Goal: Use online tool/utility: Utilize a website feature to perform a specific function

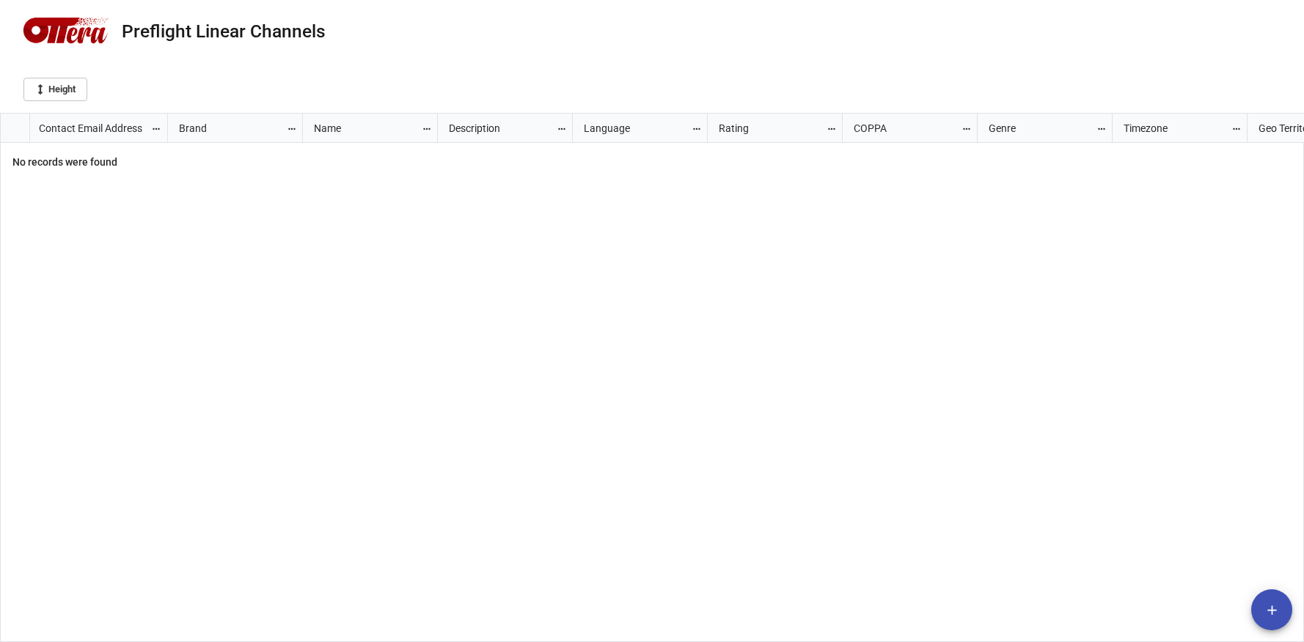
scroll to position [521, 1295]
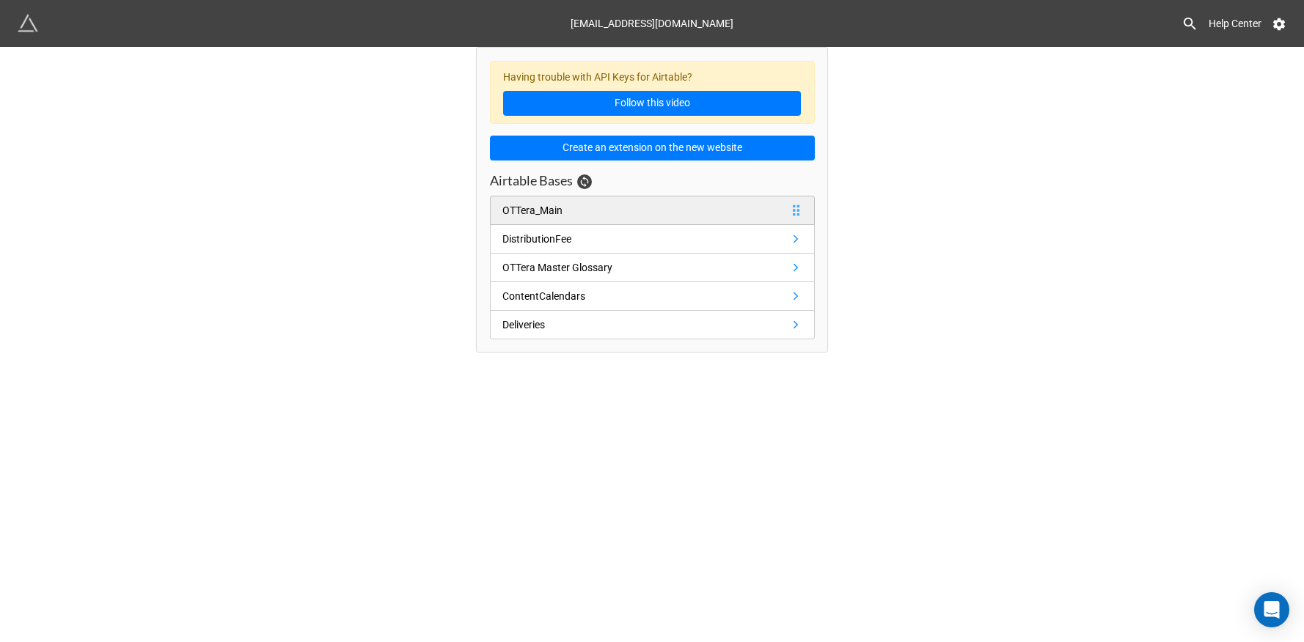
click at [537, 220] on link "OTTera_Main" at bounding box center [652, 210] width 325 height 29
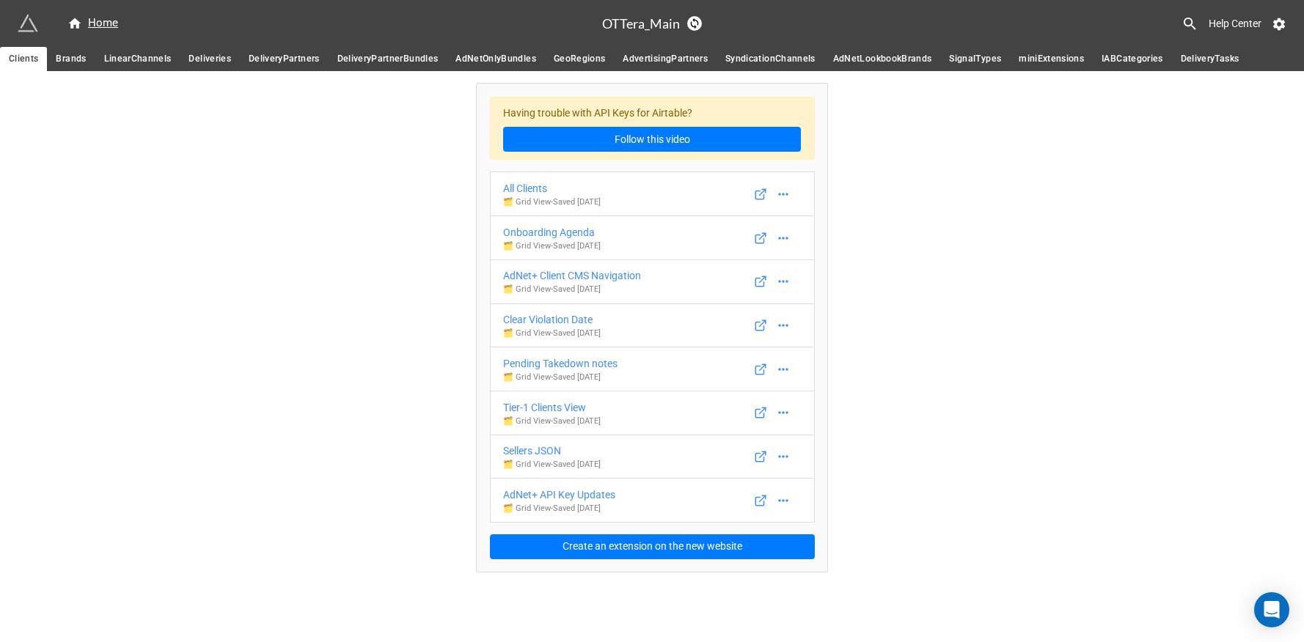
click at [73, 50] on link "Brands" at bounding box center [71, 59] width 48 height 24
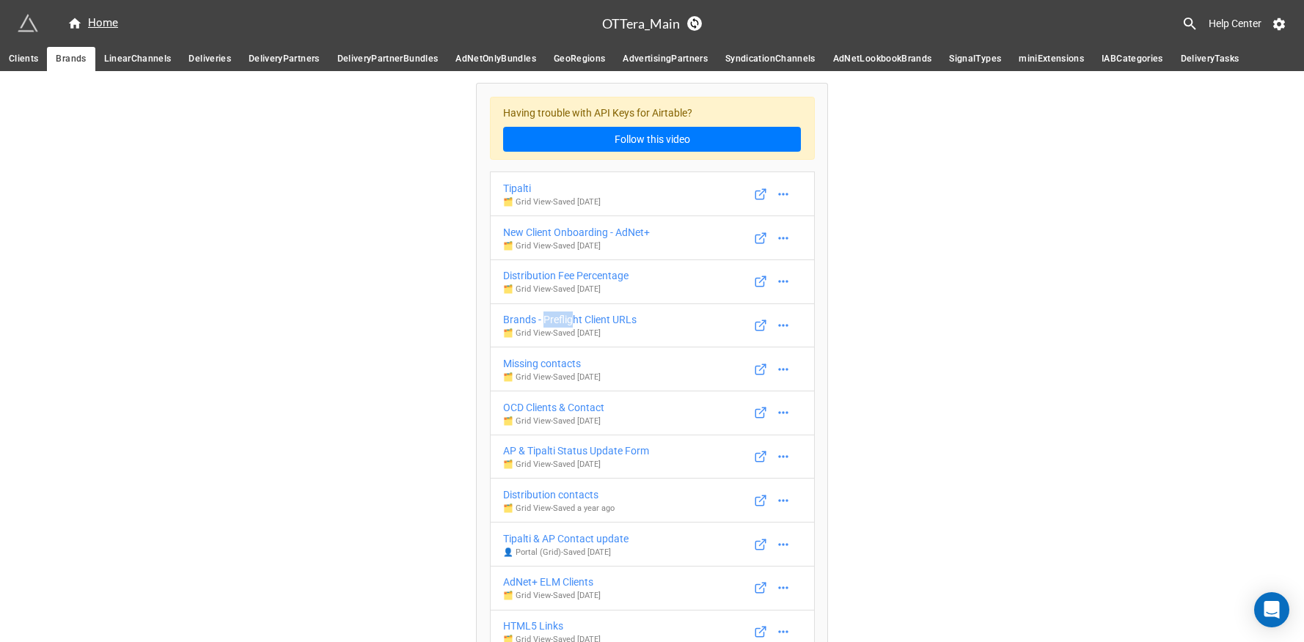
click at [208, 60] on span "Deliveries" at bounding box center [209, 58] width 43 height 15
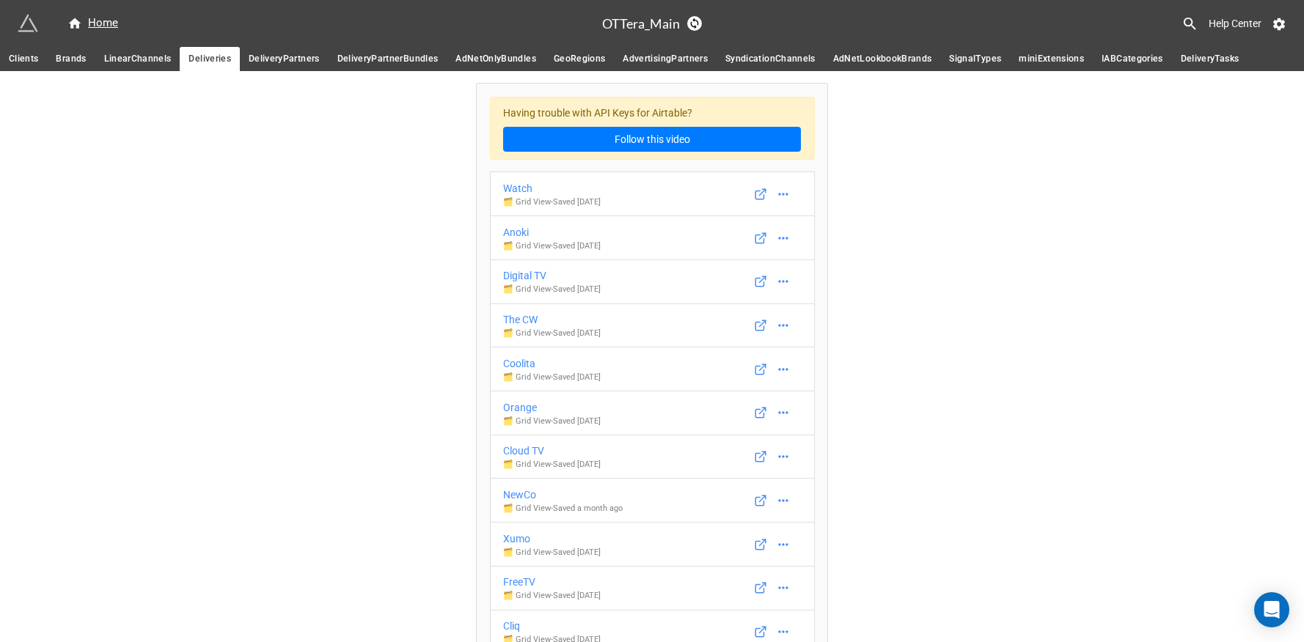
click at [139, 52] on span "LinearChannels" at bounding box center [137, 58] width 67 height 15
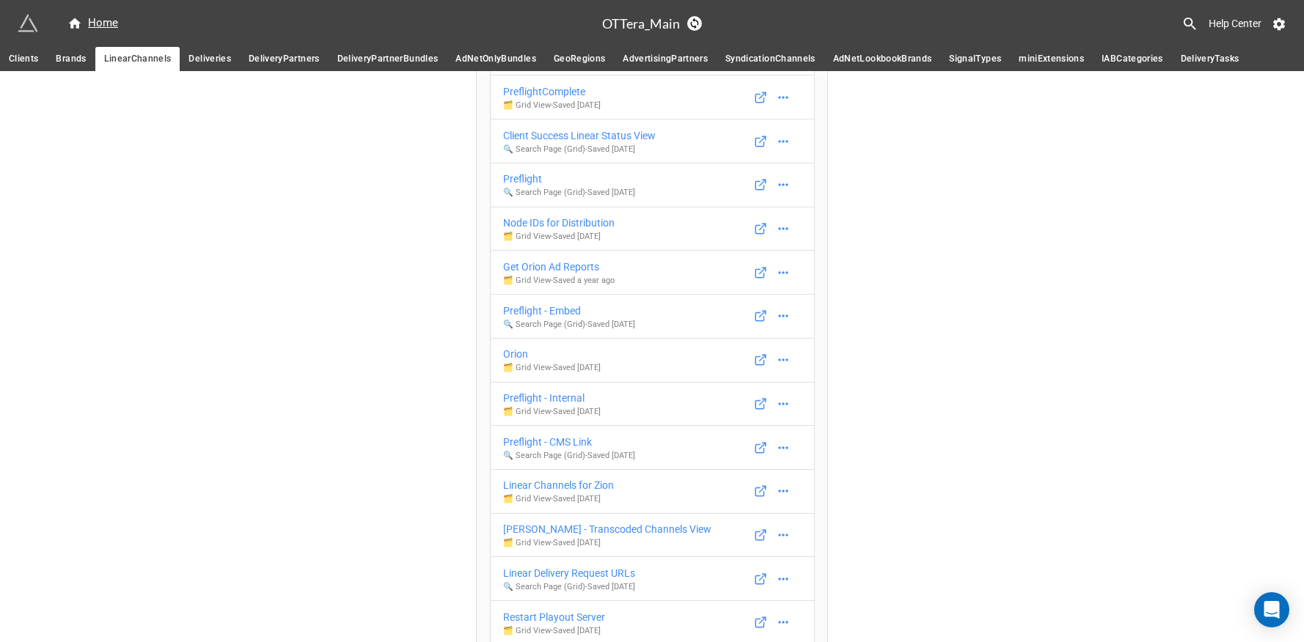
scroll to position [371, 0]
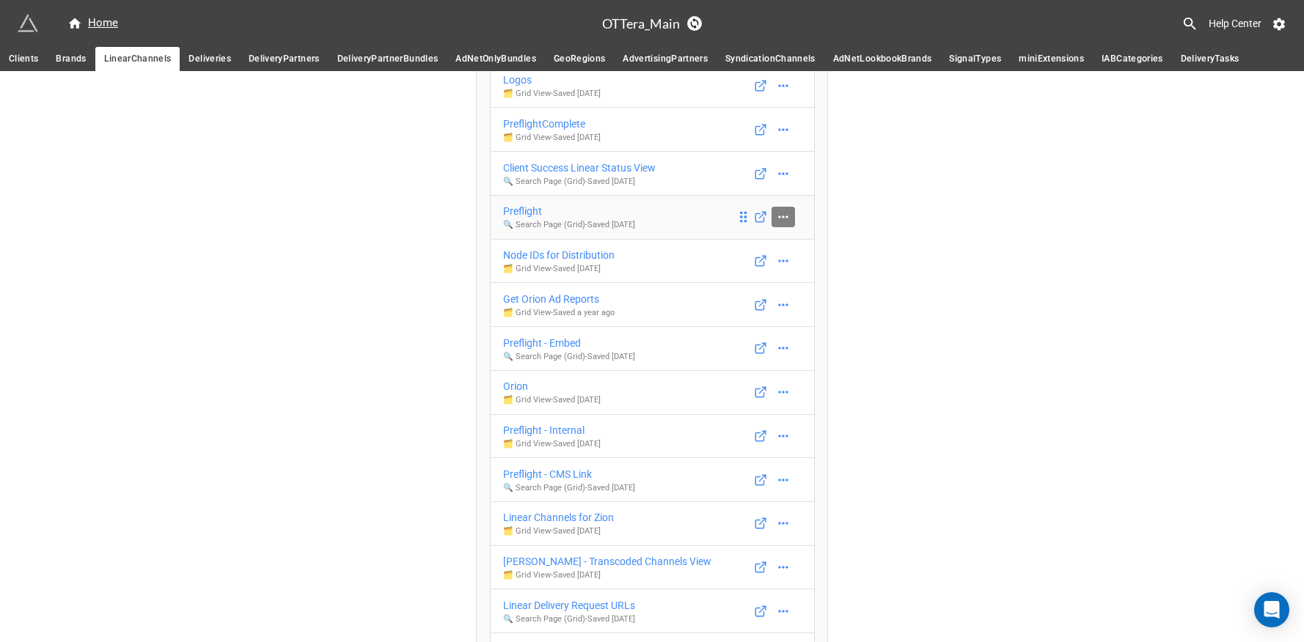
click at [779, 218] on icon at bounding box center [783, 217] width 10 height 2
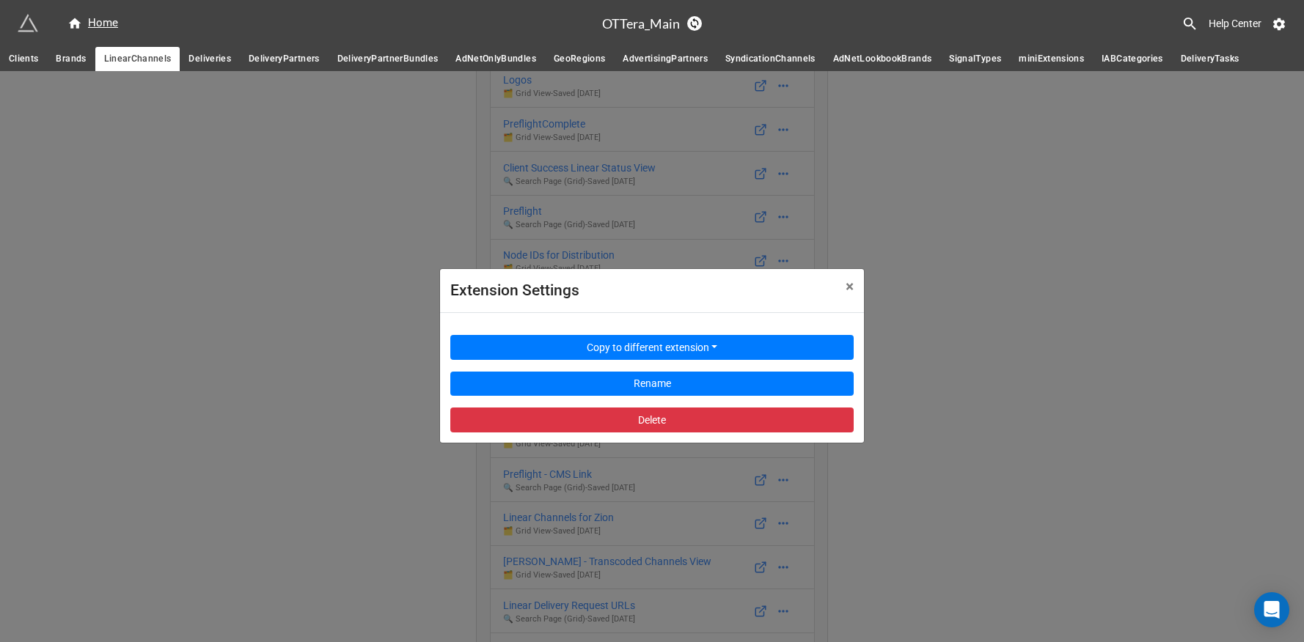
click at [990, 263] on div "Extension Settings × Close Copy to different extension Rename Delete" at bounding box center [652, 392] width 1304 height 642
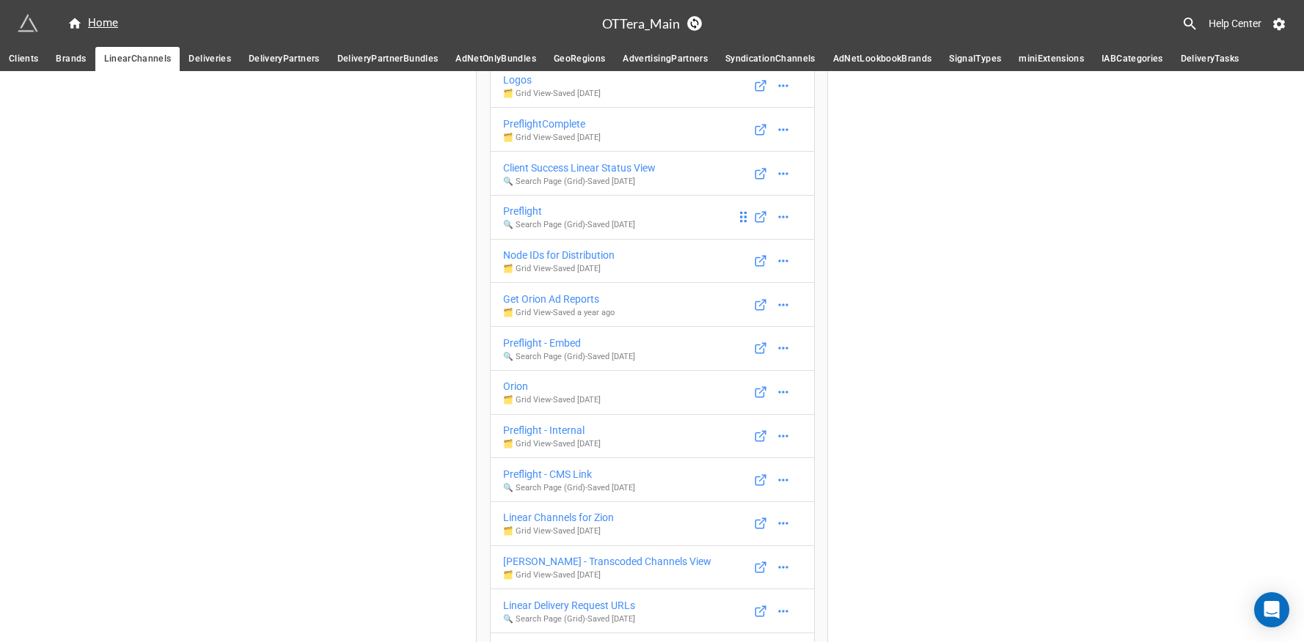
click at [532, 210] on div "Preflight" at bounding box center [569, 211] width 132 height 16
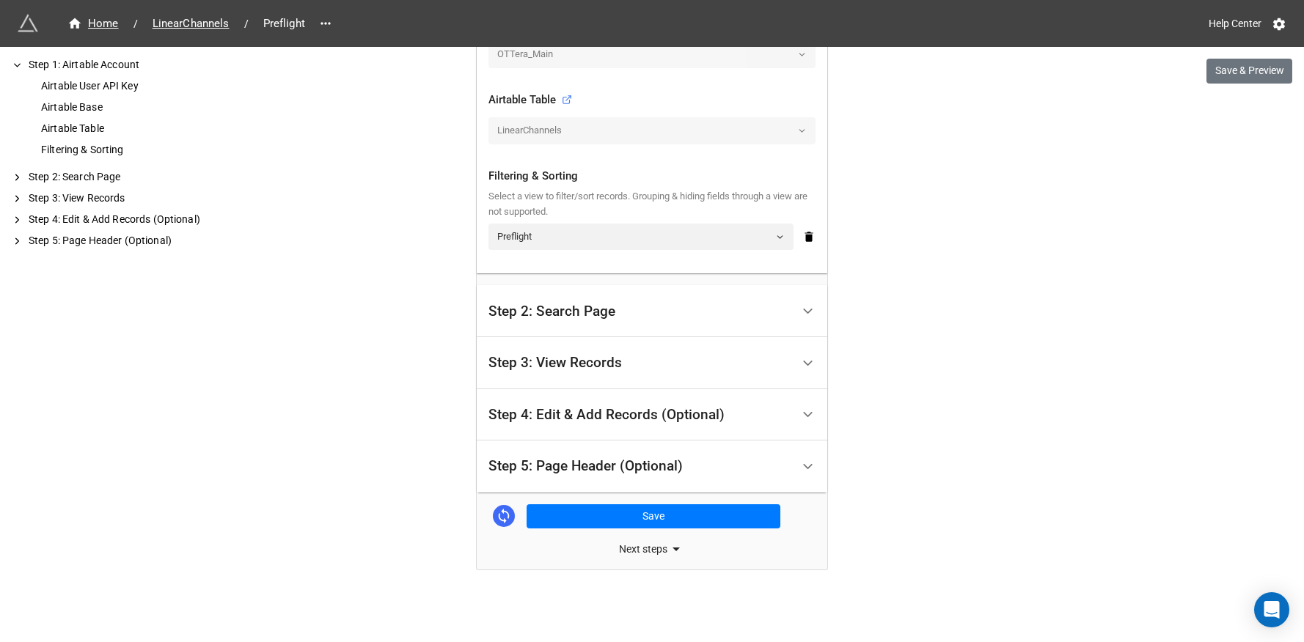
click at [523, 292] on div "Step 2: Search Page" at bounding box center [652, 311] width 350 height 52
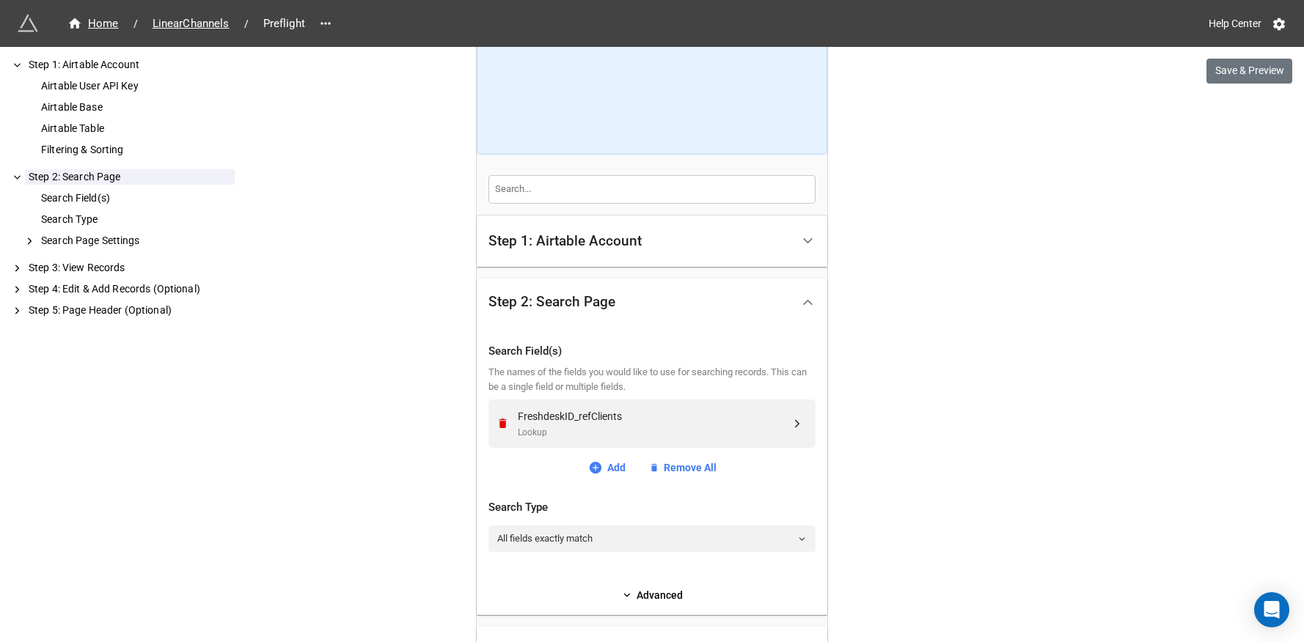
scroll to position [228, 0]
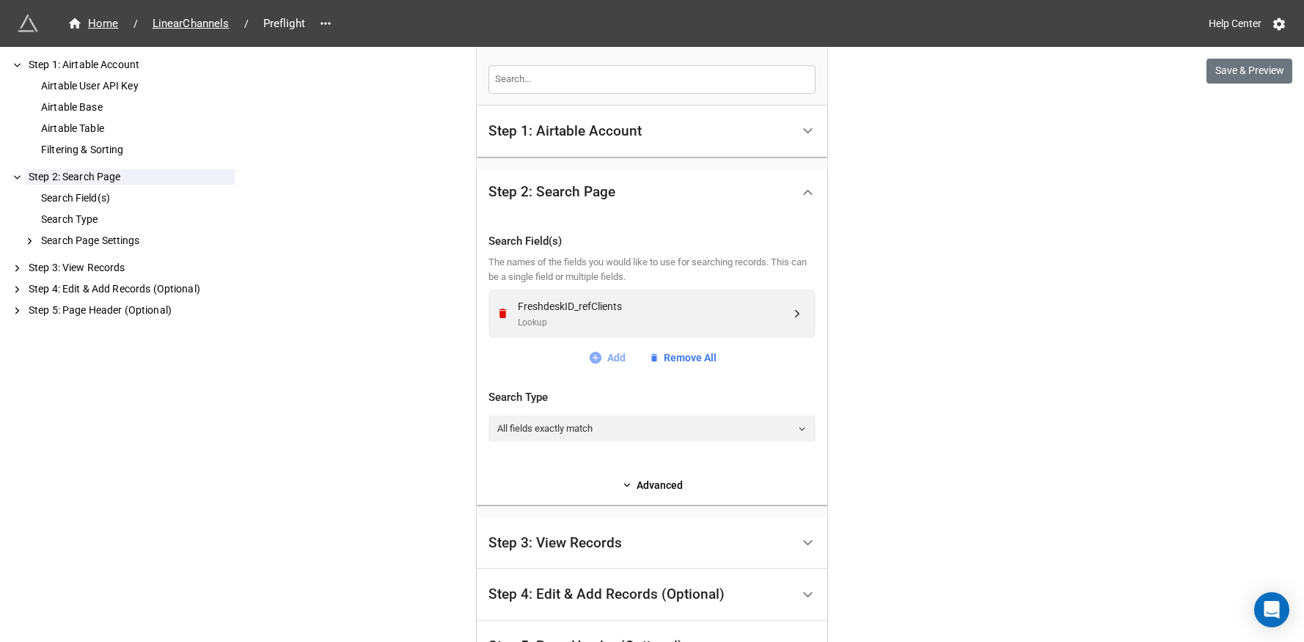
click at [614, 356] on link "Add" at bounding box center [606, 358] width 37 height 16
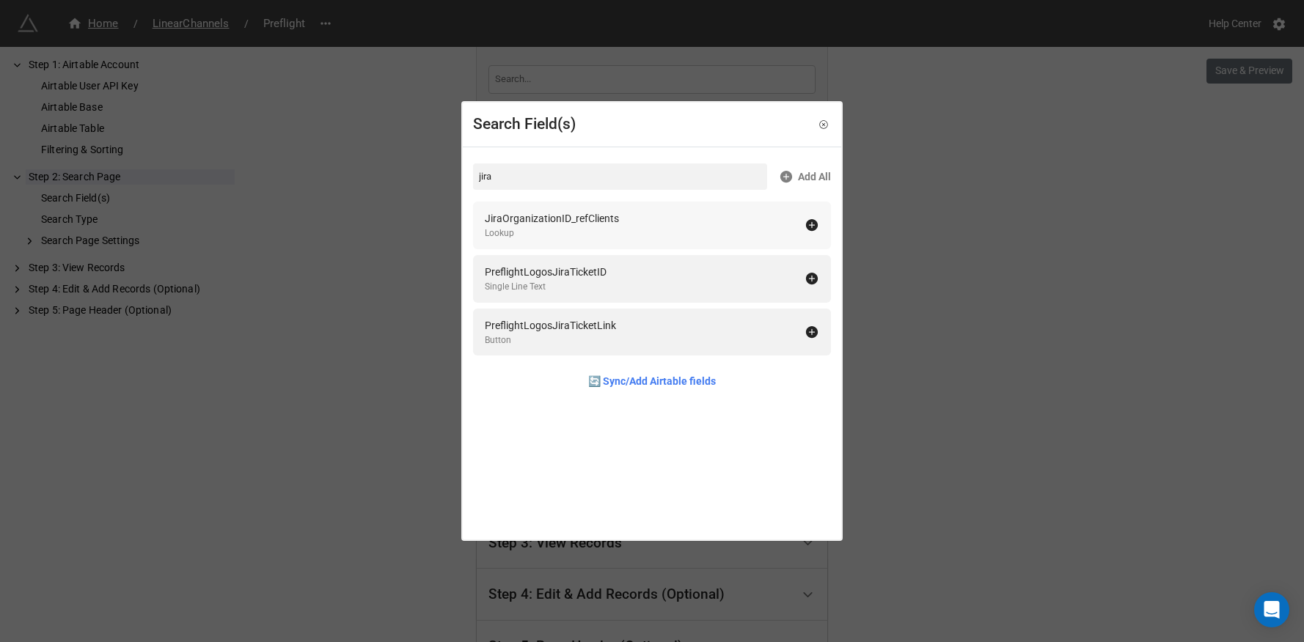
type input "jira"
click at [598, 222] on div "JiraOrganizationID_refClients" at bounding box center [552, 218] width 134 height 16
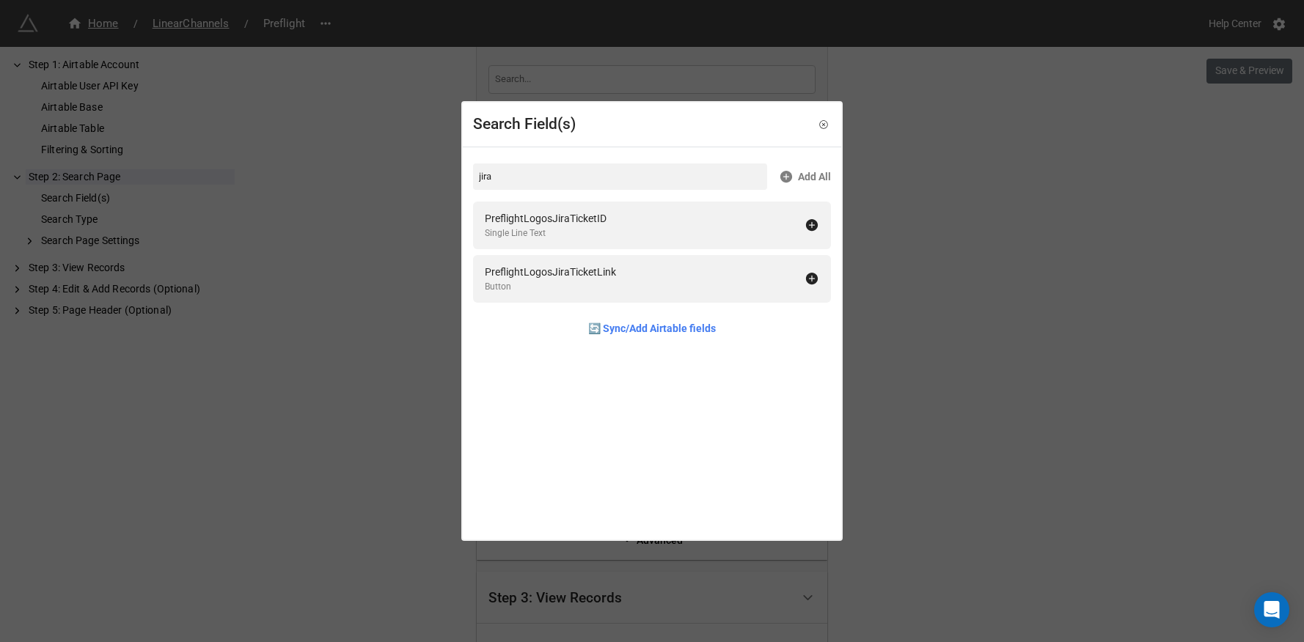
click at [391, 293] on div "Search Field(s) jira Add All PreflightLogosJiraTicketID Single Line Text Prefli…" at bounding box center [652, 321] width 1304 height 642
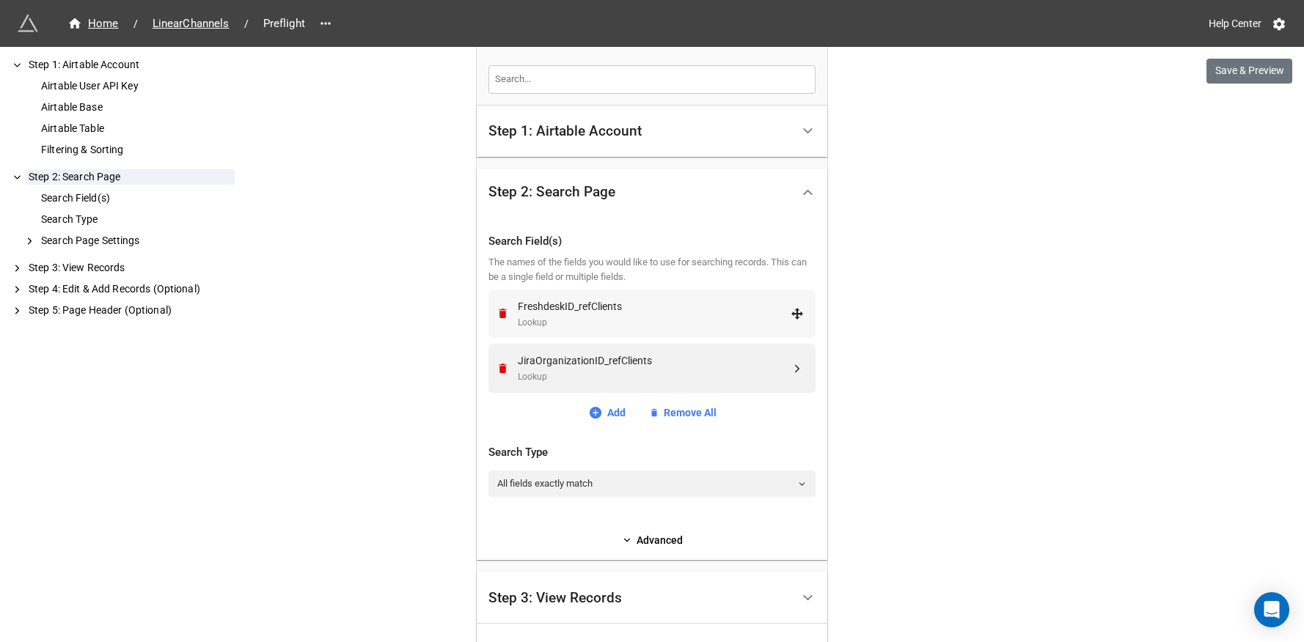
click at [565, 321] on div "Lookup" at bounding box center [654, 323] width 273 height 14
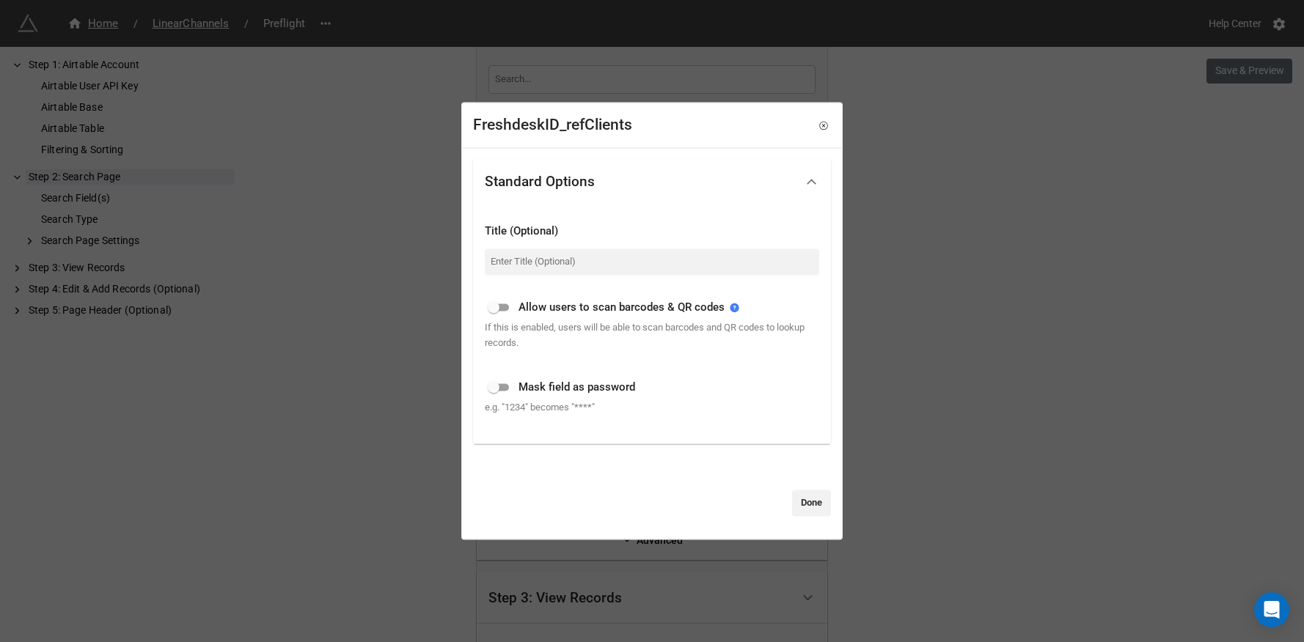
click at [403, 332] on div "FreshdeskID_refClients Standard Options Title (Optional) Allow users to scan ba…" at bounding box center [652, 321] width 1304 height 642
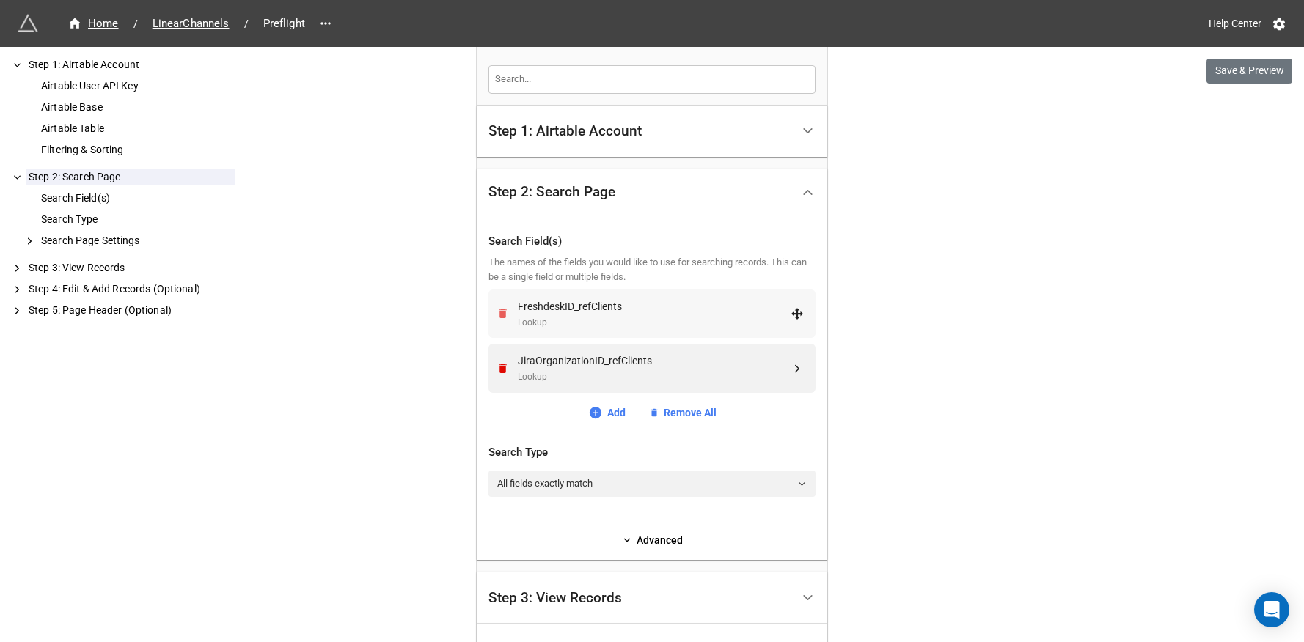
click at [499, 312] on icon "Remove" at bounding box center [503, 314] width 8 height 10
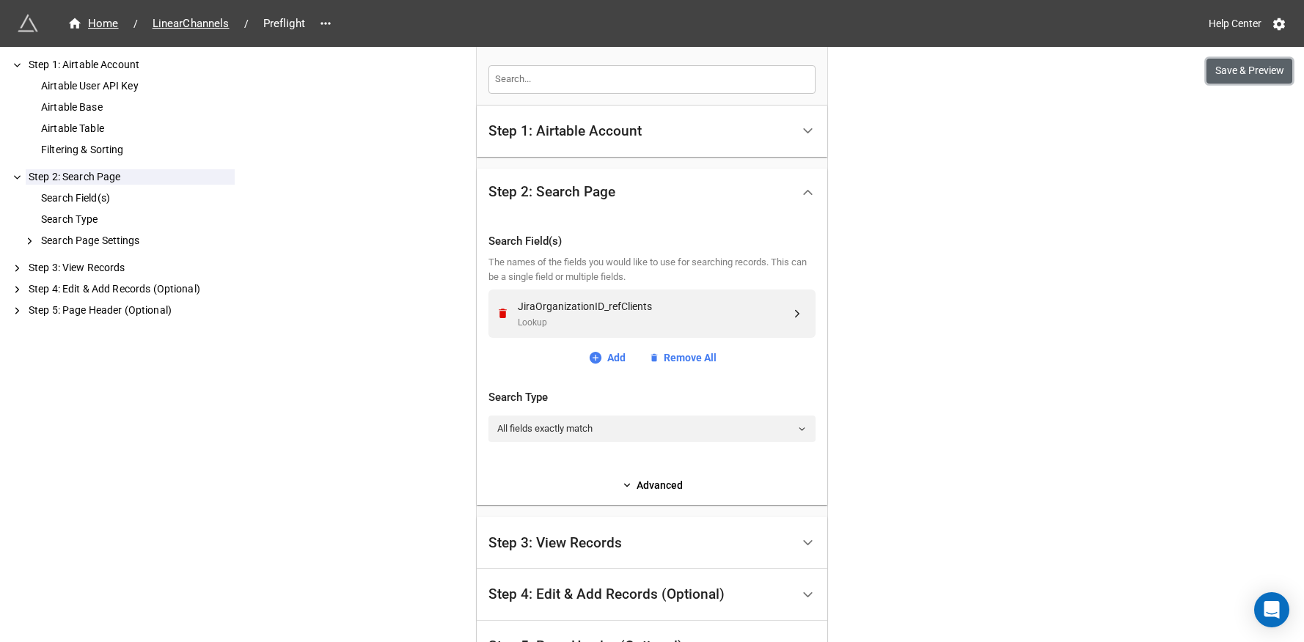
click at [1238, 78] on button "Save & Preview" at bounding box center [1249, 71] width 86 height 25
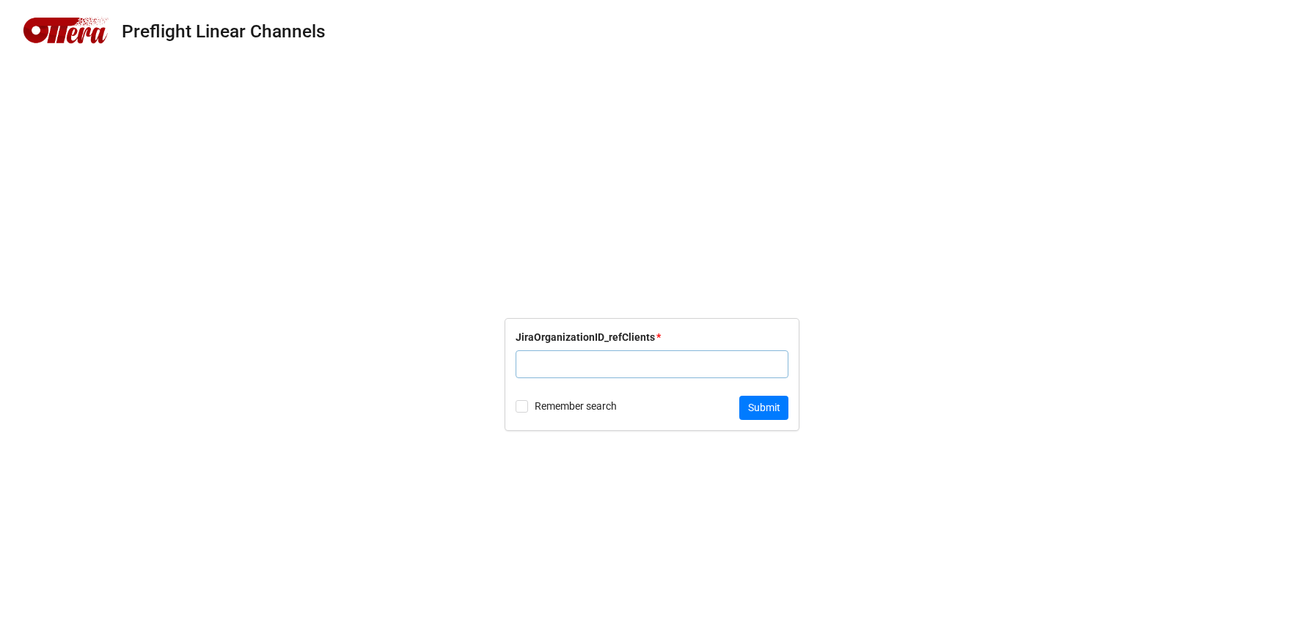
click at [1032, 112] on div "Preflight Linear Channels JiraOrganizationID_refClients * Remember search Submit" at bounding box center [652, 321] width 1304 height 642
click at [736, 158] on form "JiraOrganizationID_refClients * Remember search Submit" at bounding box center [652, 375] width 1304 height 512
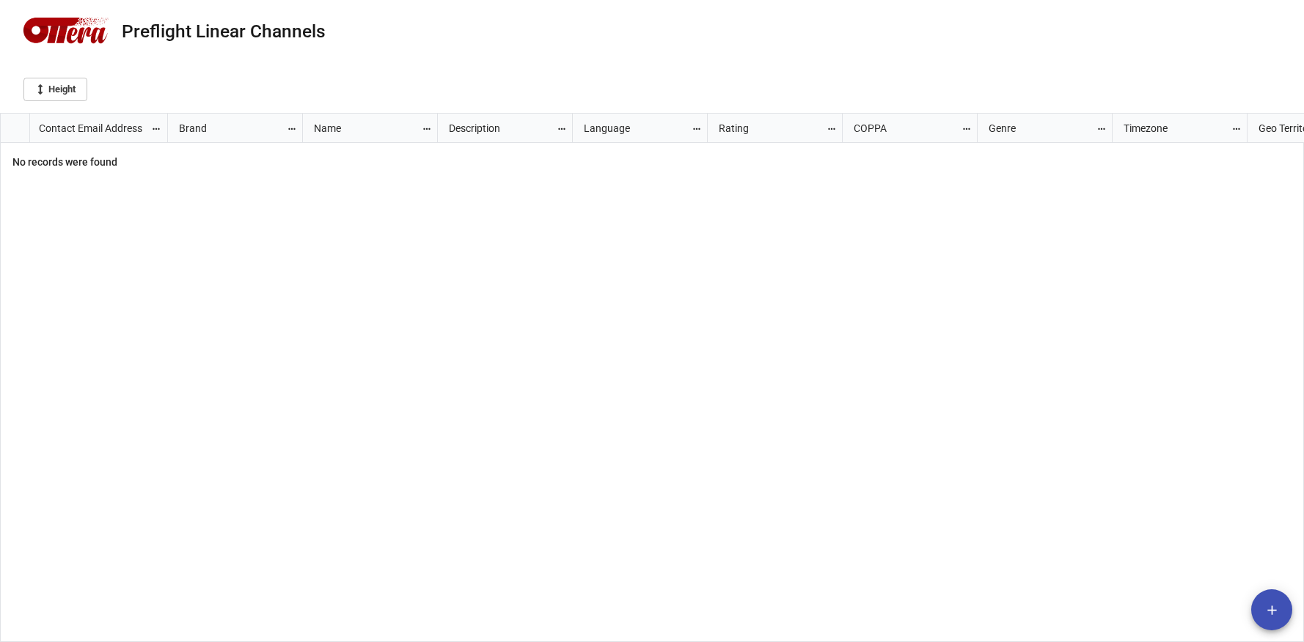
scroll to position [521, 1295]
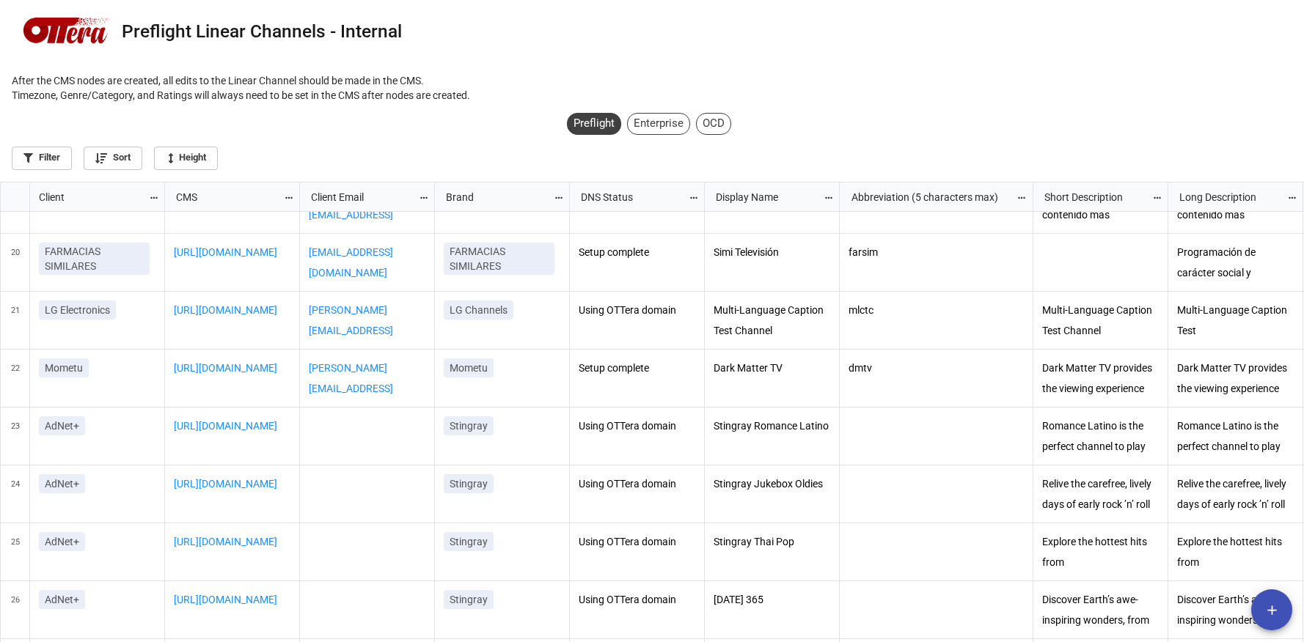
scroll to position [1198, 0]
